Goal: Task Accomplishment & Management: Manage account settings

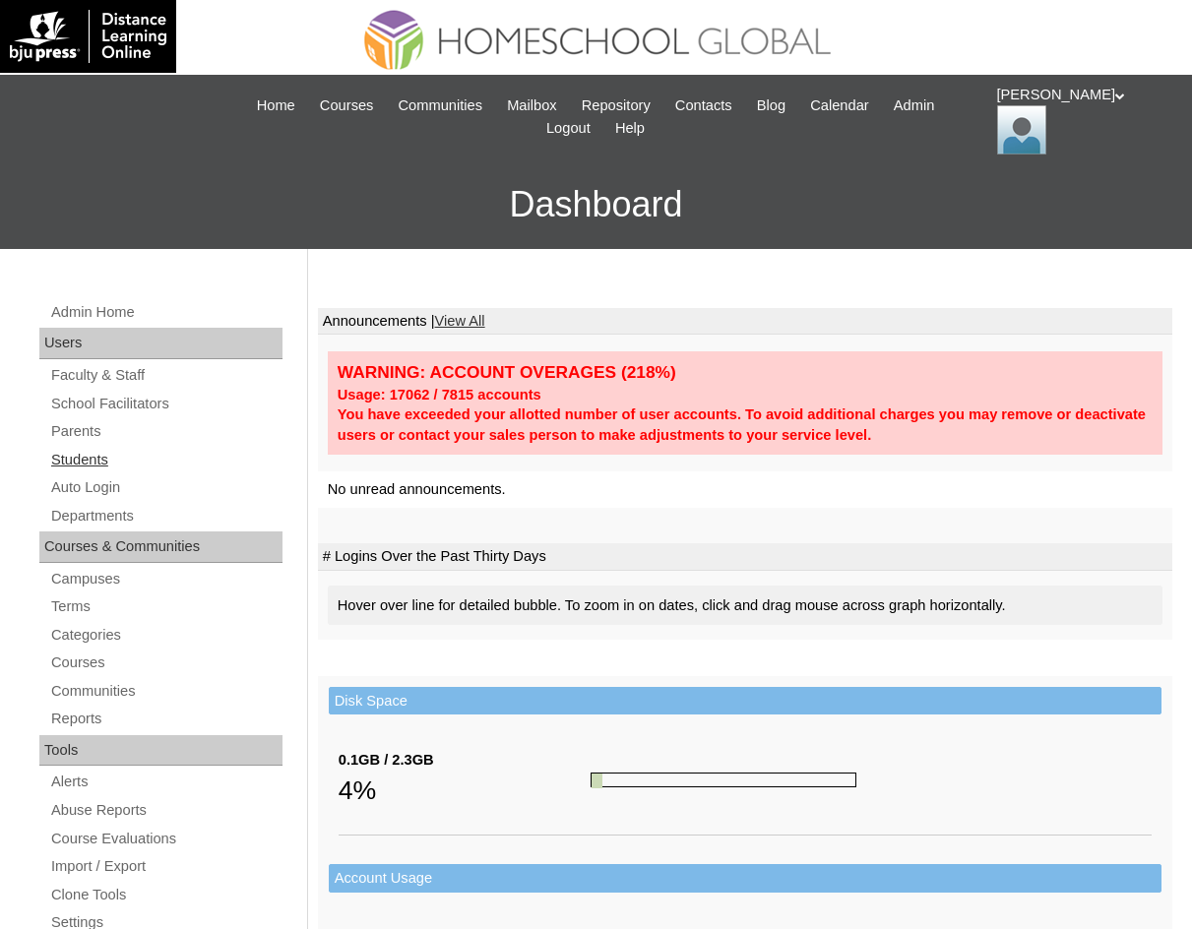
click at [95, 455] on link "Students" at bounding box center [165, 460] width 233 height 25
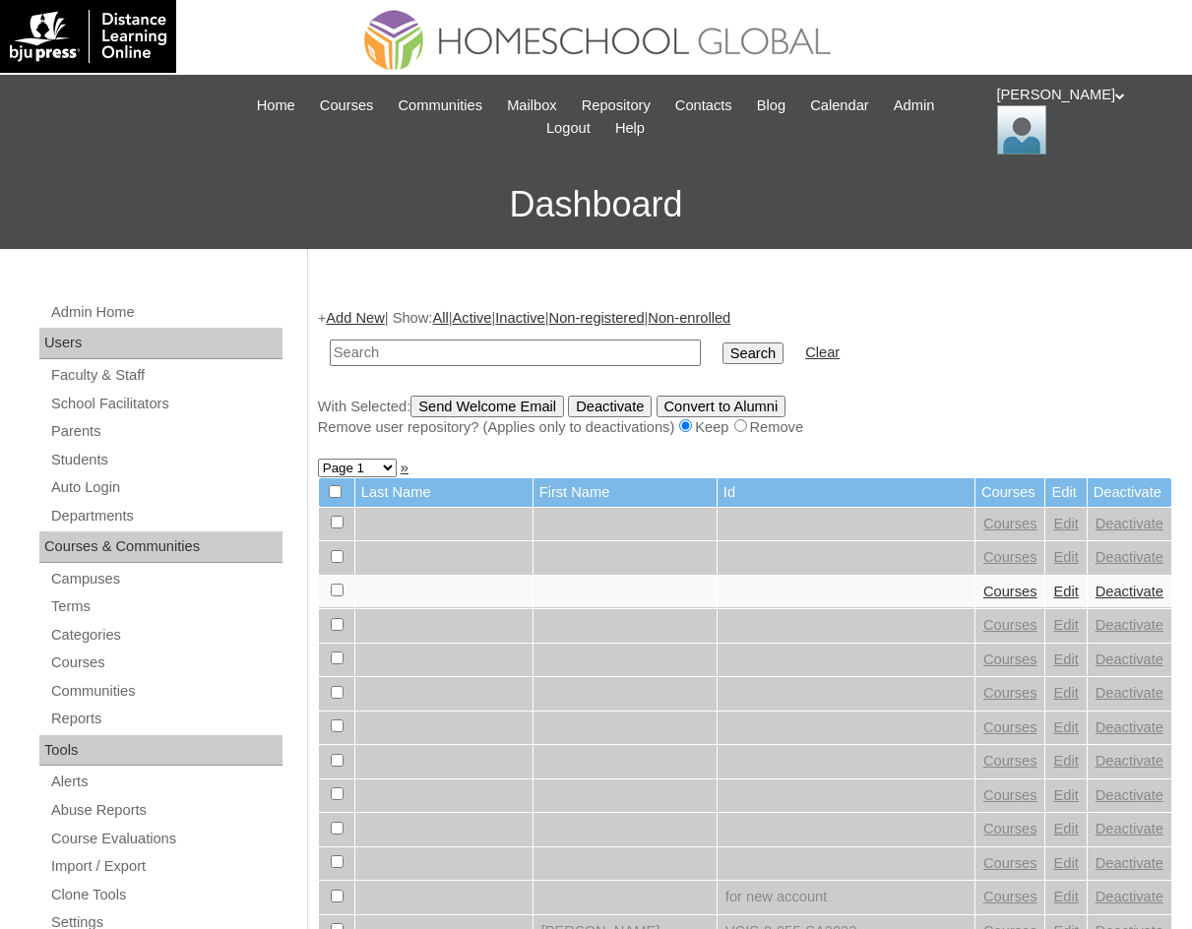
click at [461, 365] on input "text" at bounding box center [515, 352] width 371 height 27
type input "[PERSON_NAME] Del [PERSON_NAME]"
click at [722, 359] on input "Search" at bounding box center [752, 353] width 61 height 22
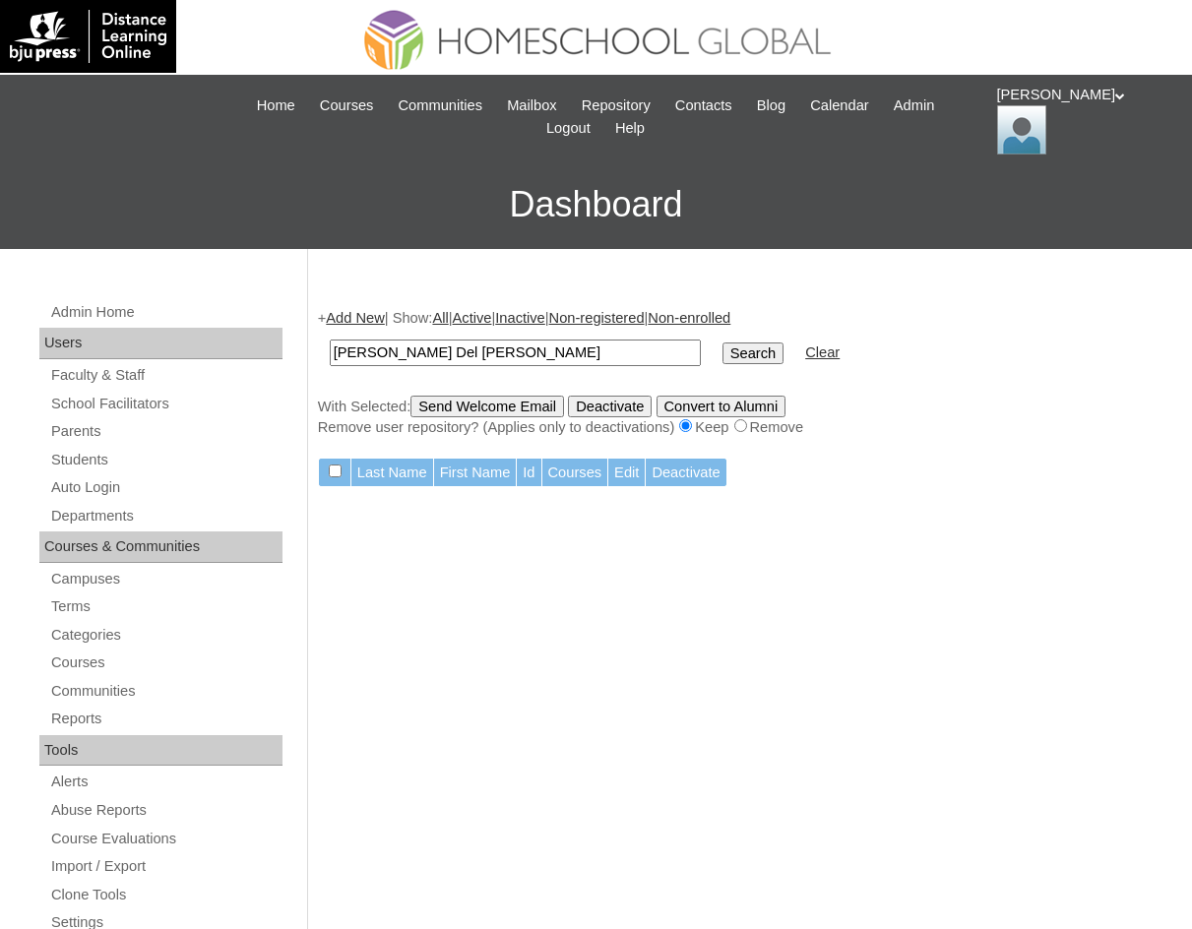
click at [522, 346] on input "Loise Del Rosario" at bounding box center [515, 352] width 371 height 27
type input "Loise"
click at [722, 346] on input "Search" at bounding box center [752, 353] width 61 height 22
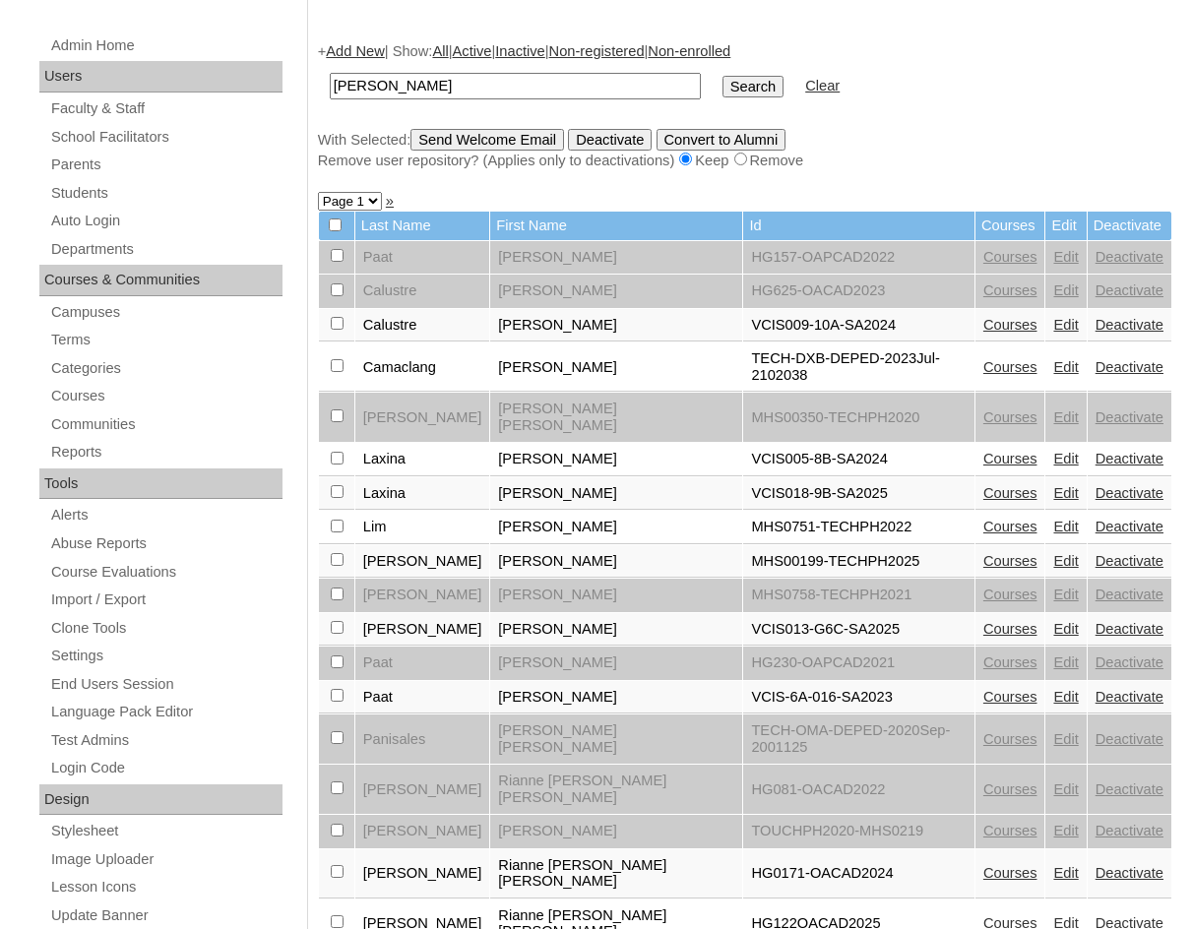
scroll to position [394, 0]
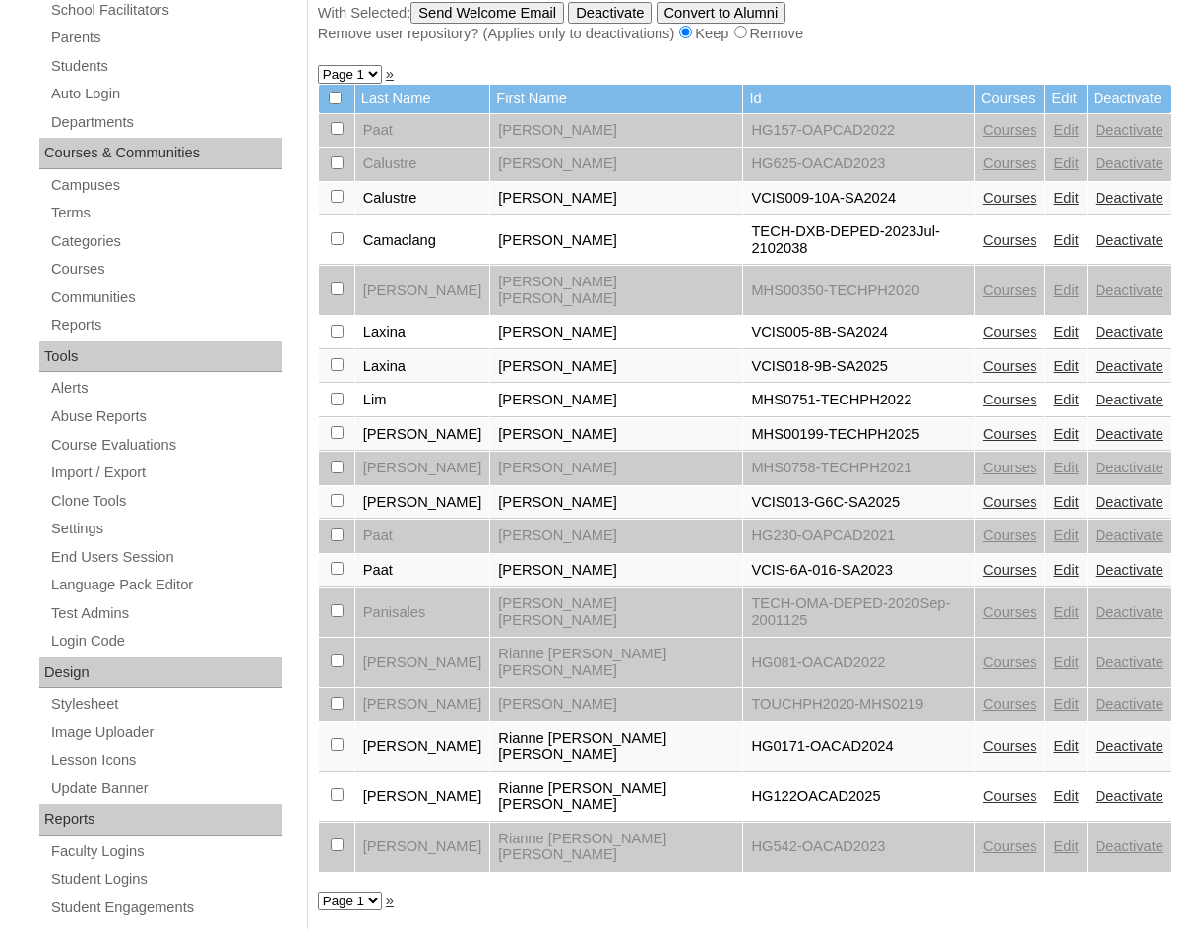
click at [983, 426] on link "Courses" at bounding box center [1010, 434] width 54 height 16
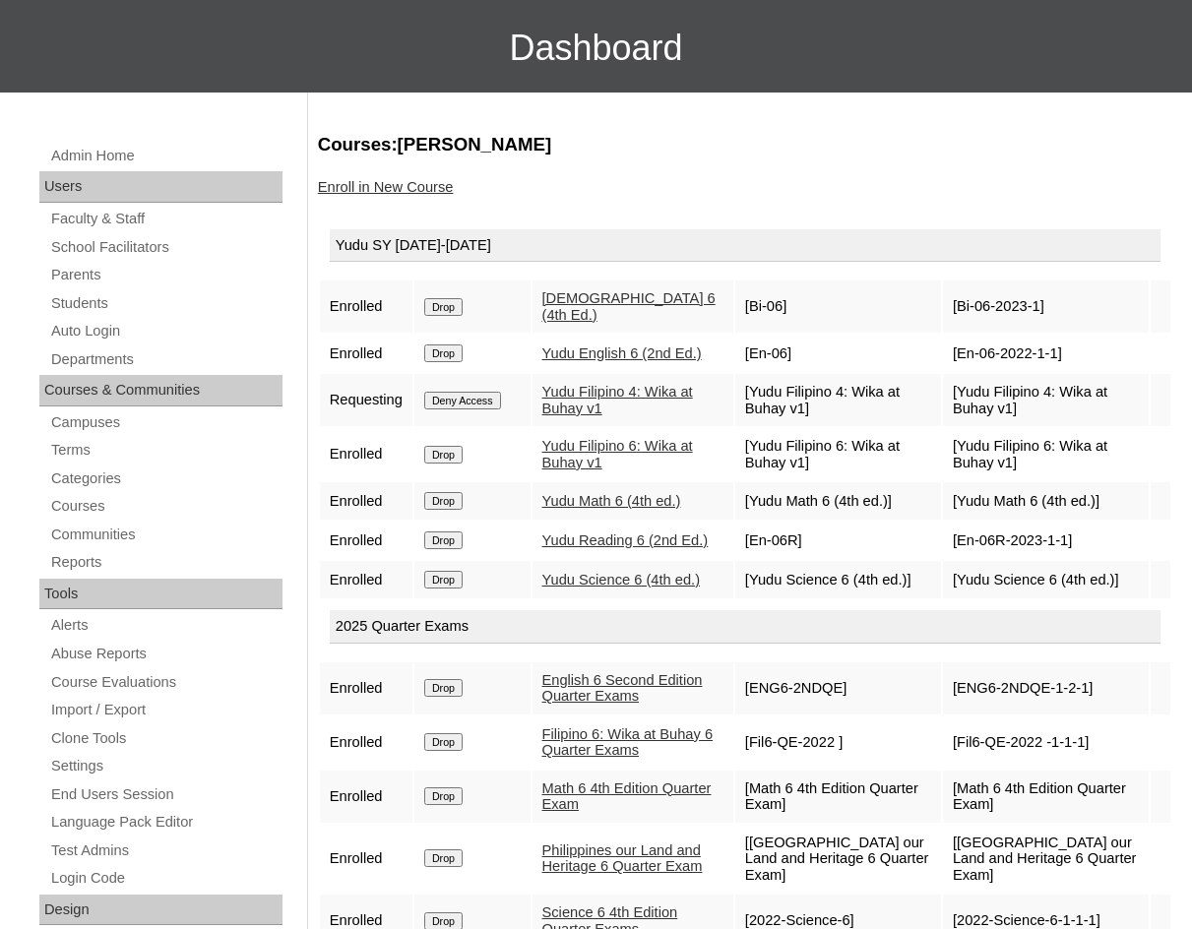
scroll to position [197, 0]
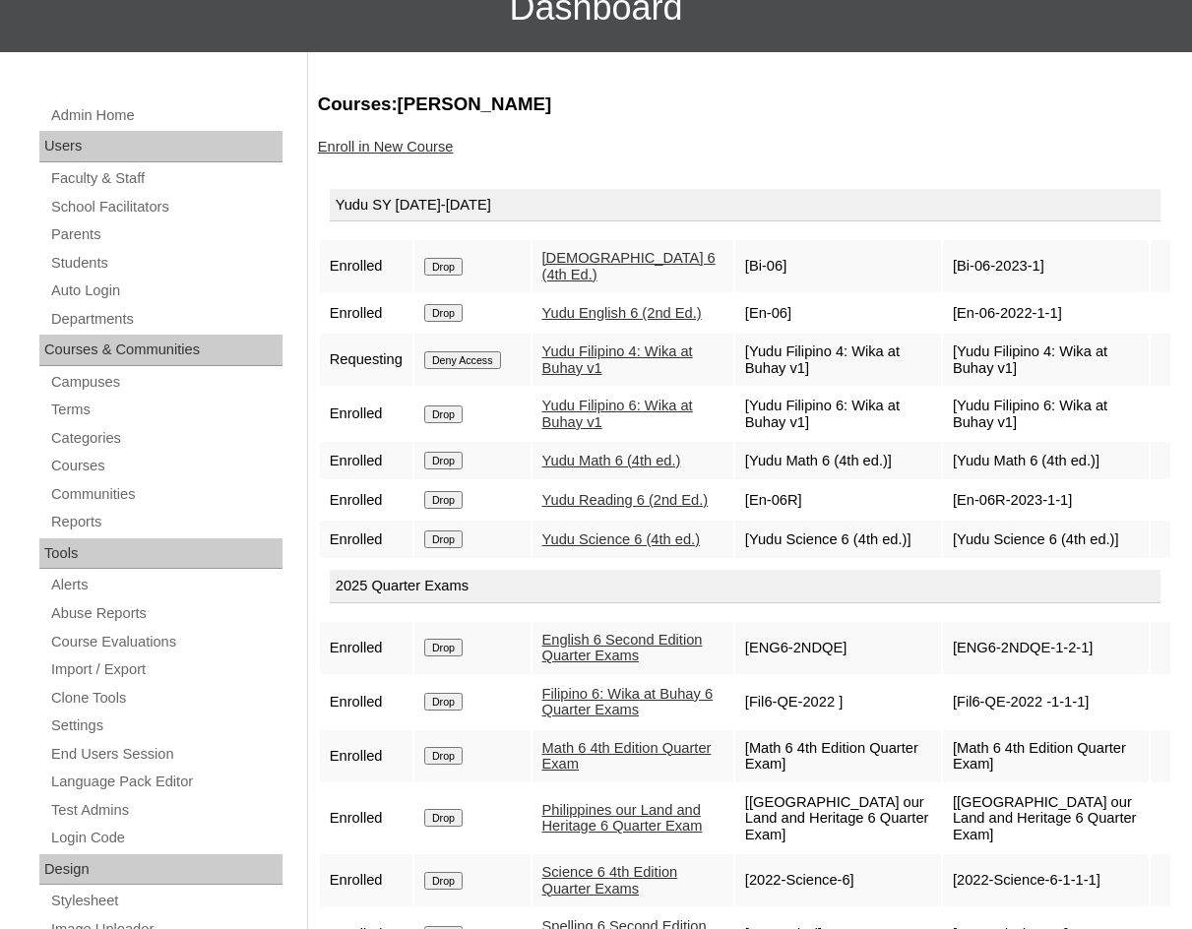
click at [415, 144] on link "Enroll in New Course" at bounding box center [386, 147] width 136 height 16
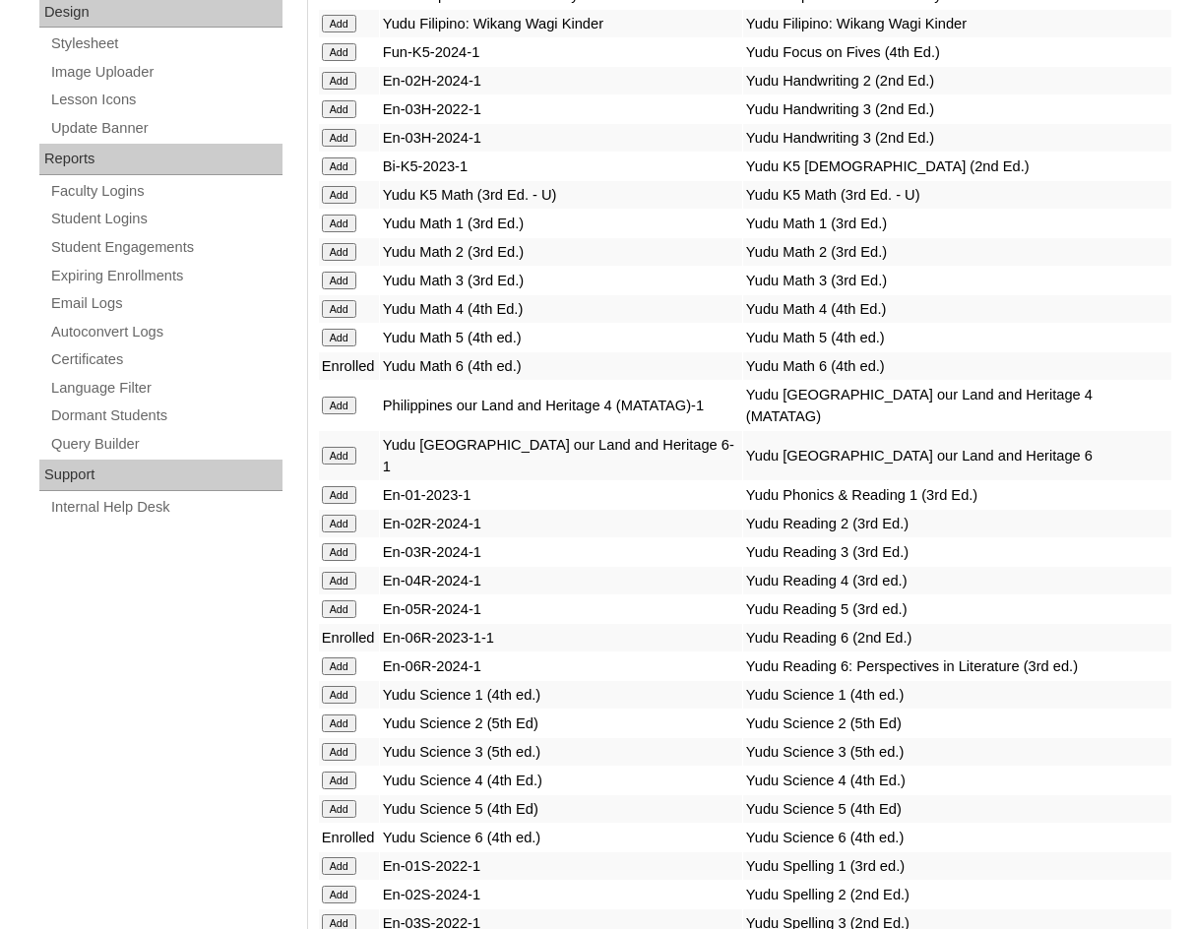
scroll to position [1082, 0]
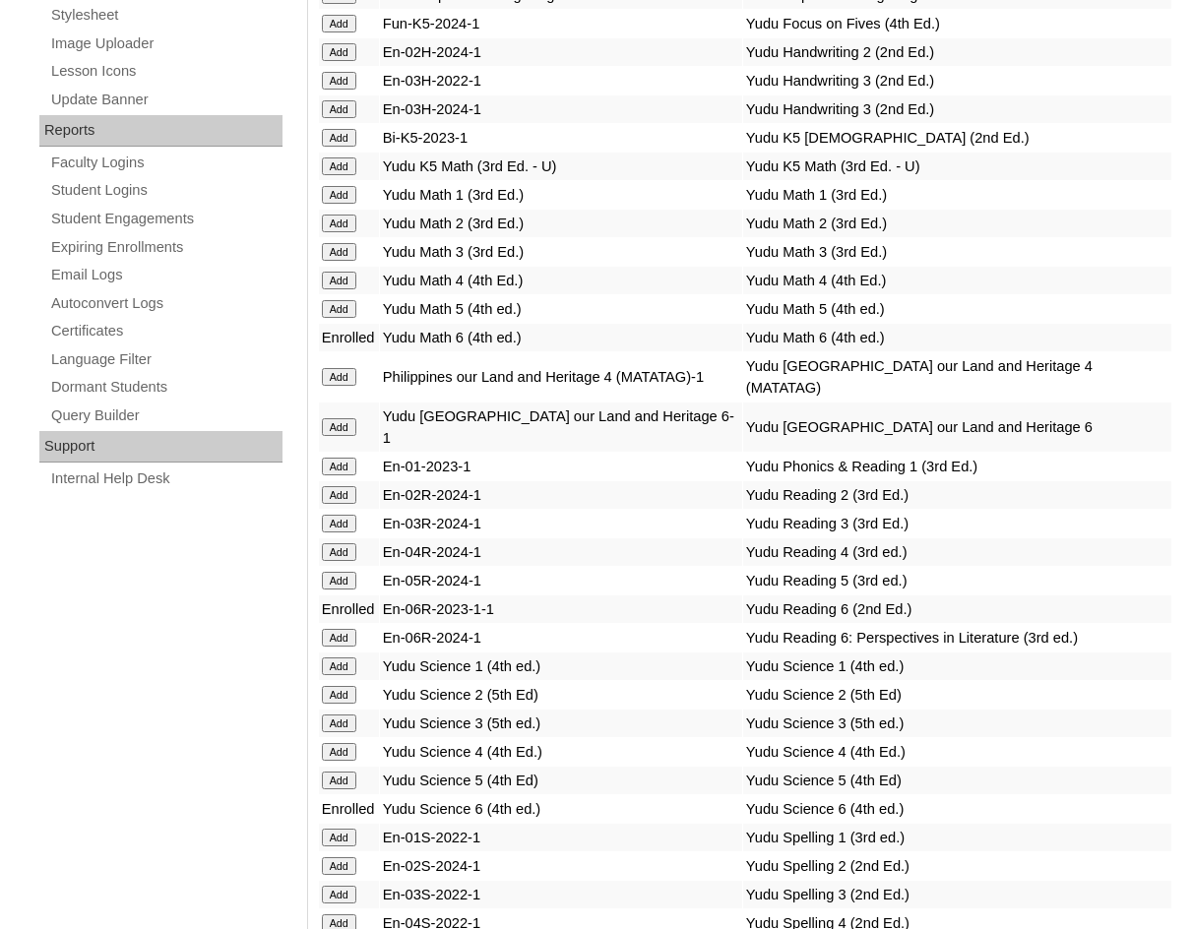
click at [346, 646] on input "Add" at bounding box center [339, 638] width 34 height 18
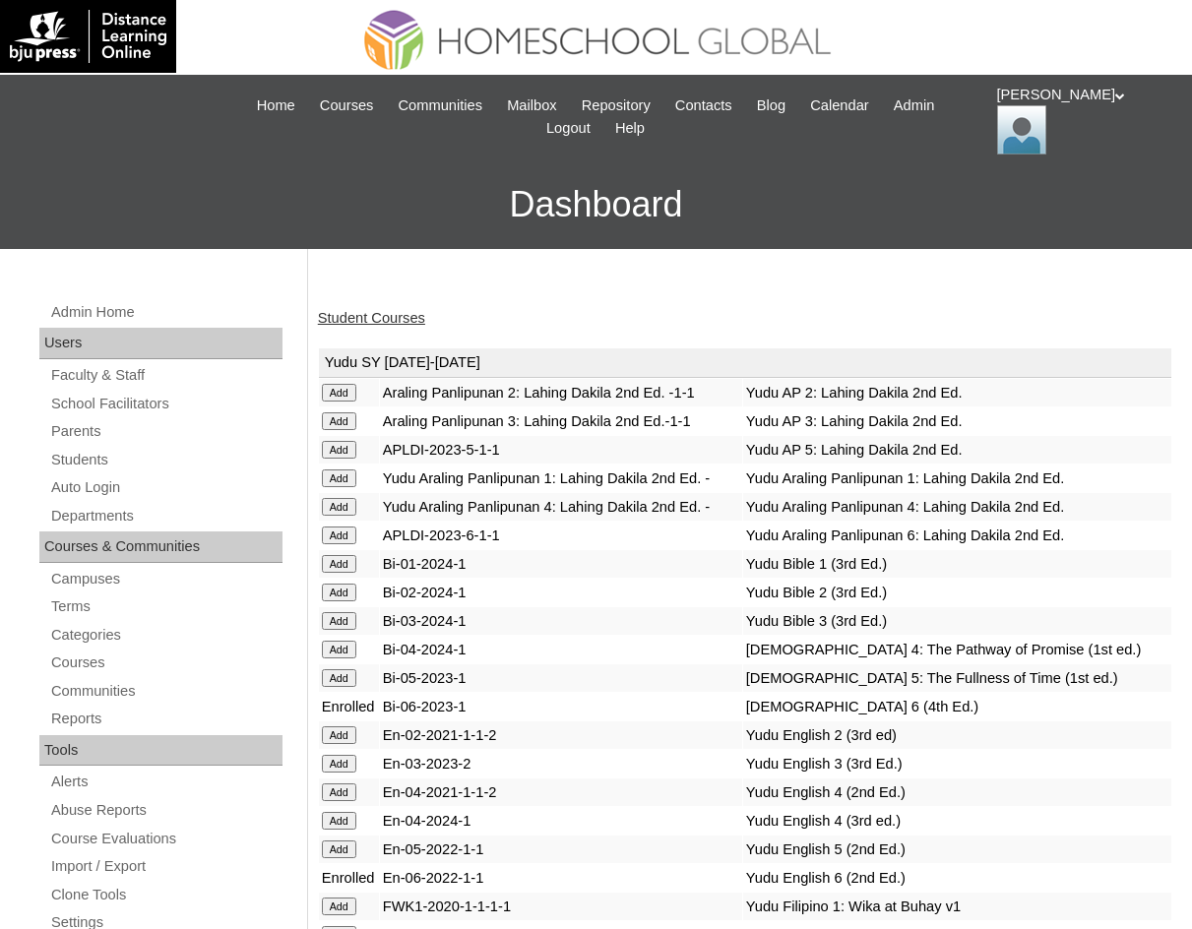
click at [367, 320] on link "Student Courses" at bounding box center [371, 318] width 107 height 16
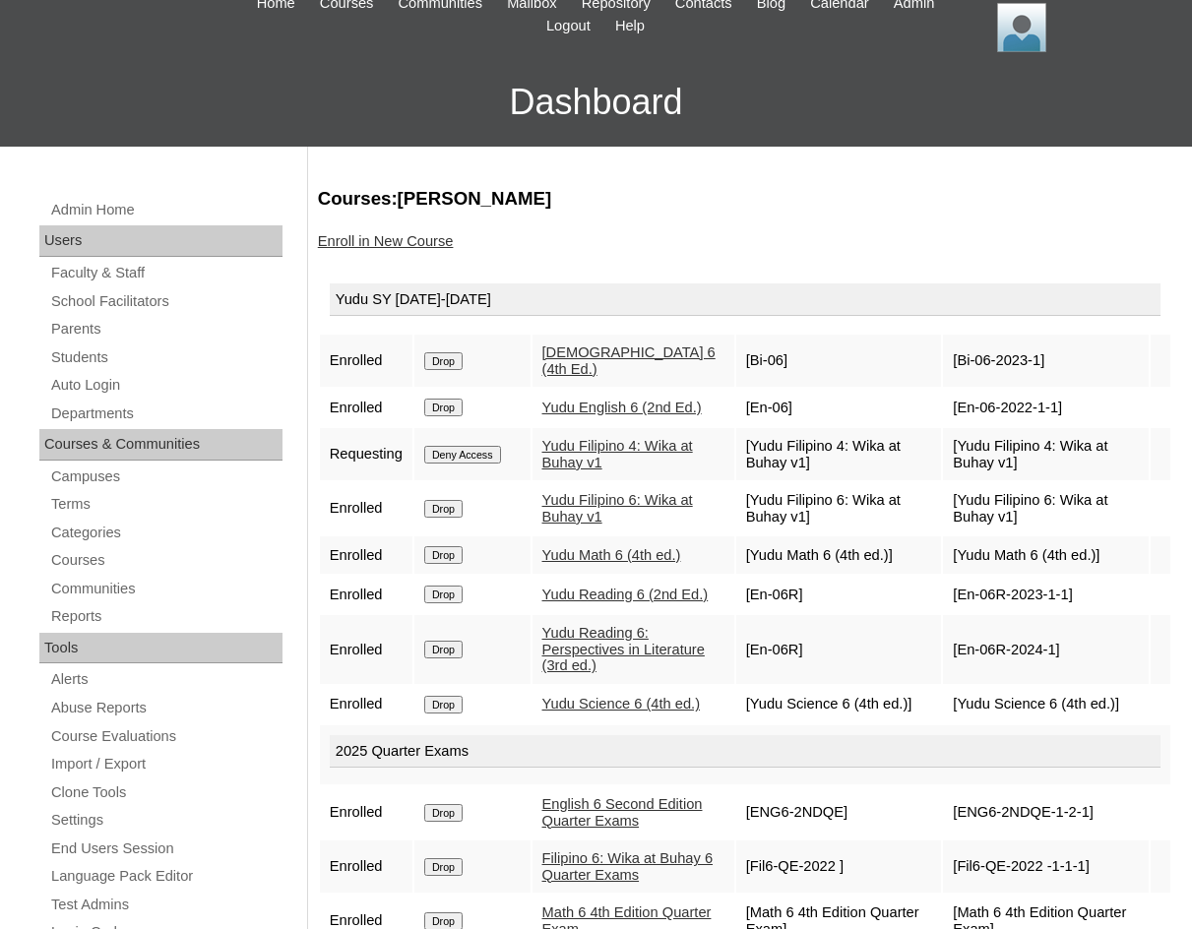
scroll to position [197, 0]
